Goal: Go to known website: Access a specific website the user already knows

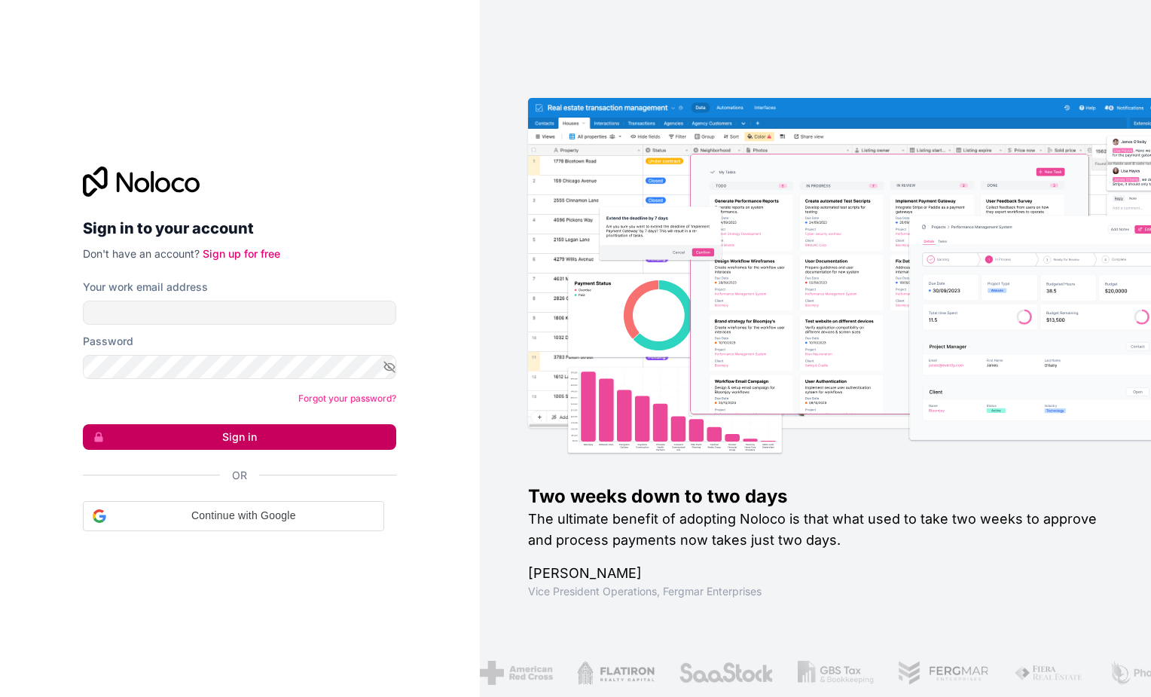
click at [265, 432] on button "Sign in" at bounding box center [239, 437] width 313 height 26
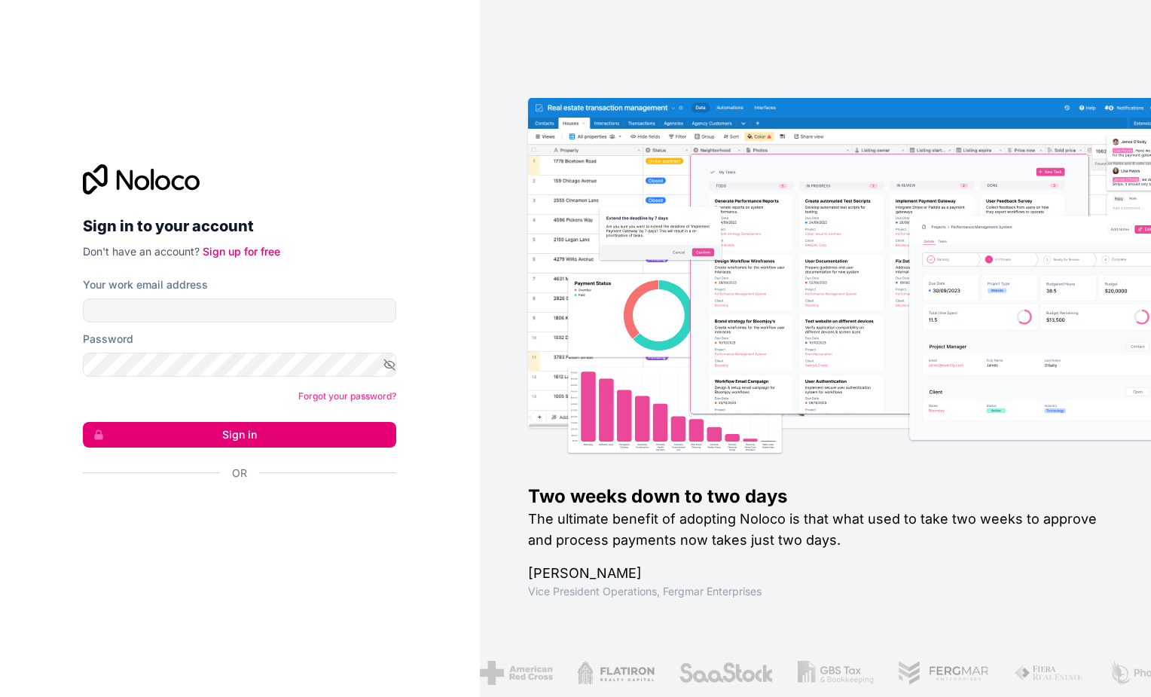
click at [218, 287] on div "Your work email address" at bounding box center [239, 284] width 313 height 15
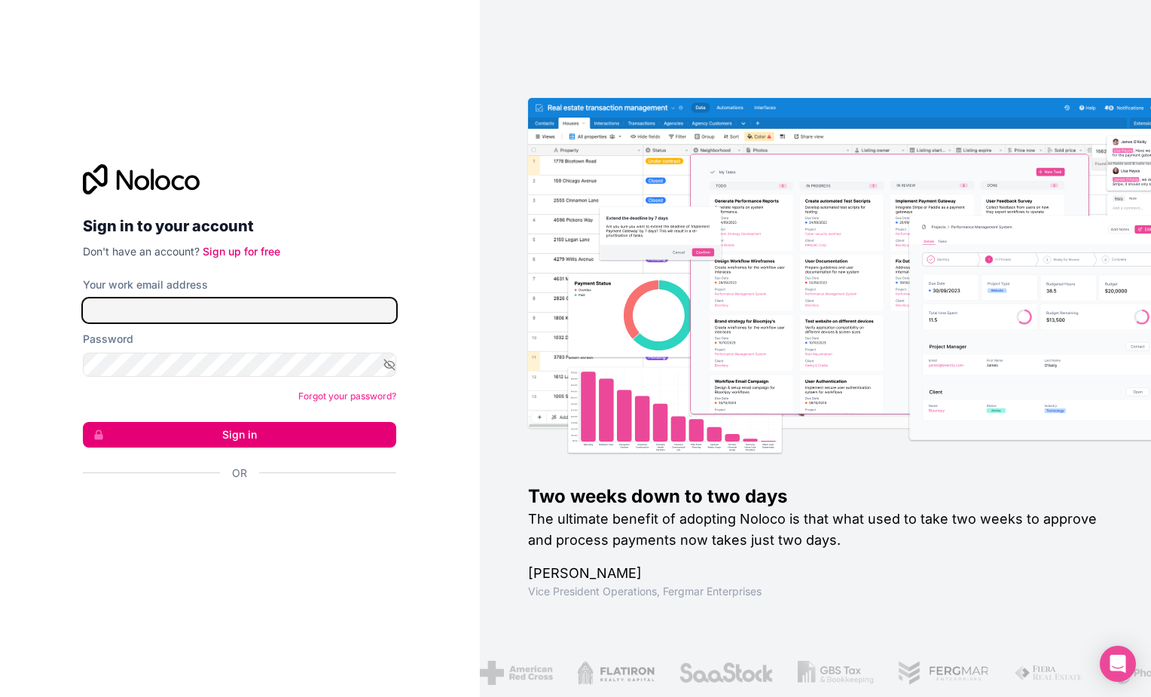
click at [212, 301] on input "Your work email address" at bounding box center [239, 310] width 313 height 24
type input "[PERSON_NAME][EMAIL_ADDRESS][DOMAIN_NAME]"
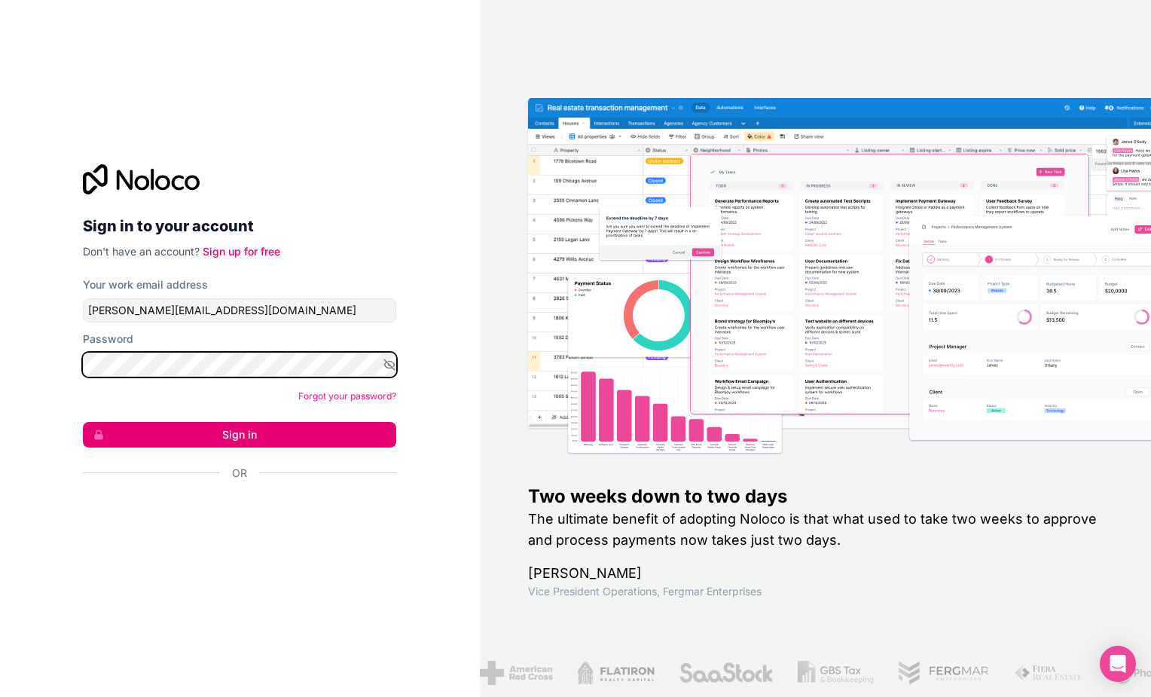
click at [83, 422] on button "Sign in" at bounding box center [239, 435] width 313 height 26
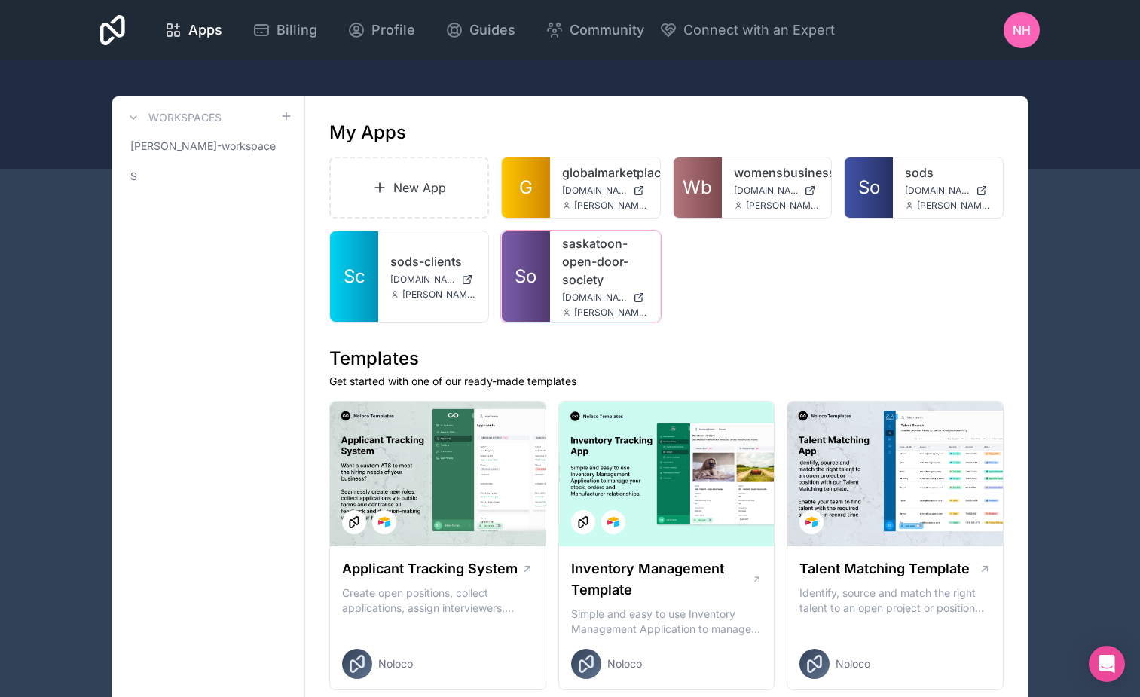
click at [525, 277] on span "So" at bounding box center [526, 276] width 22 height 24
